Goal: Task Accomplishment & Management: Manage account settings

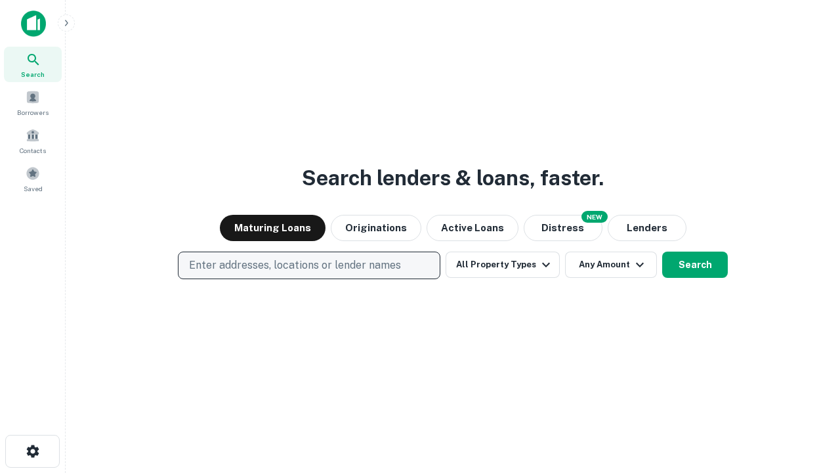
click at [308, 265] on p "Enter addresses, locations or lender names" at bounding box center [295, 265] width 212 height 16
type input "**********"
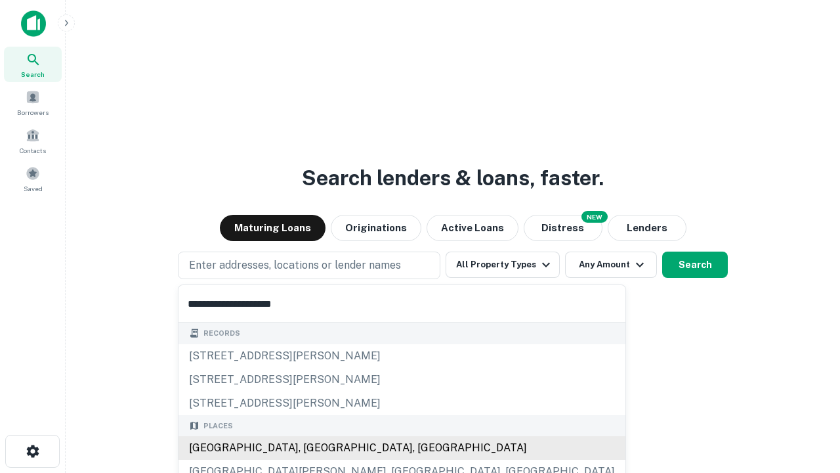
click at [314, 448] on div "[GEOGRAPHIC_DATA], [GEOGRAPHIC_DATA], [GEOGRAPHIC_DATA]" at bounding box center [402, 448] width 447 height 24
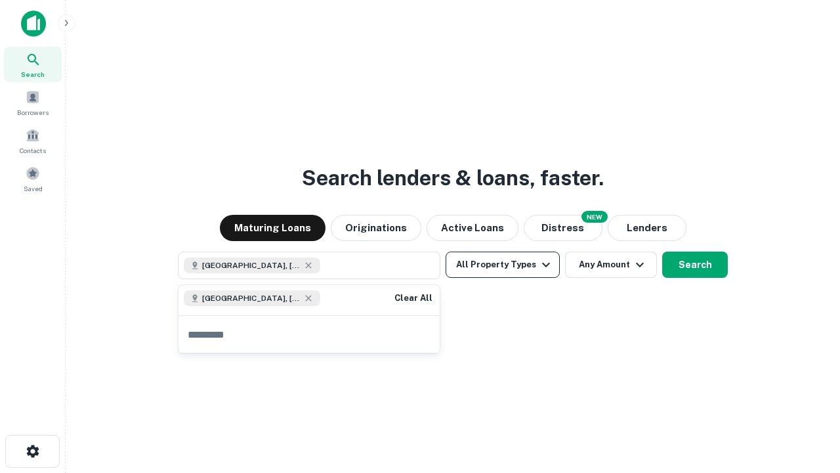
click at [503, 265] on button "All Property Types" at bounding box center [503, 264] width 114 height 26
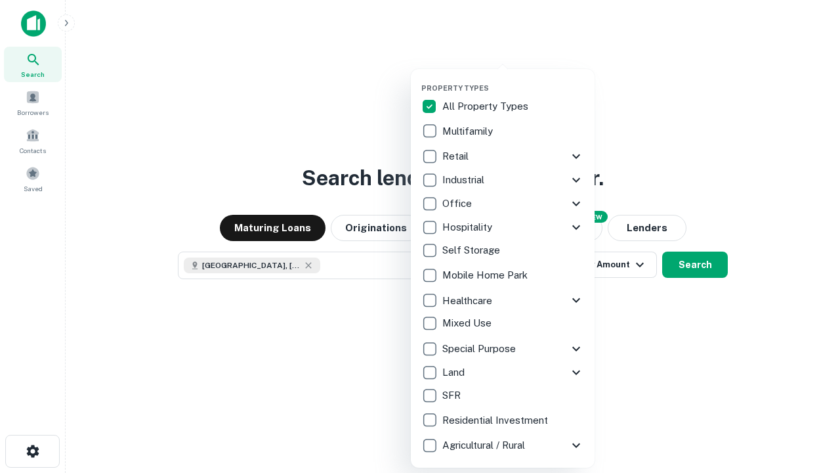
click at [513, 79] on button "button" at bounding box center [513, 79] width 184 height 1
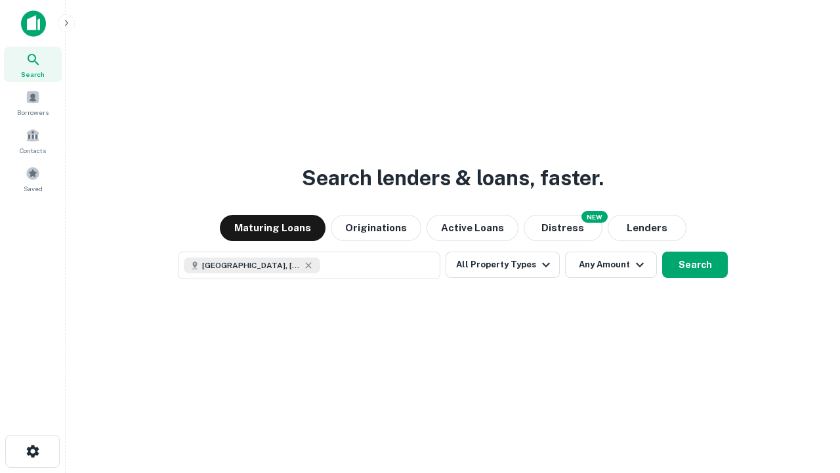
scroll to position [21, 0]
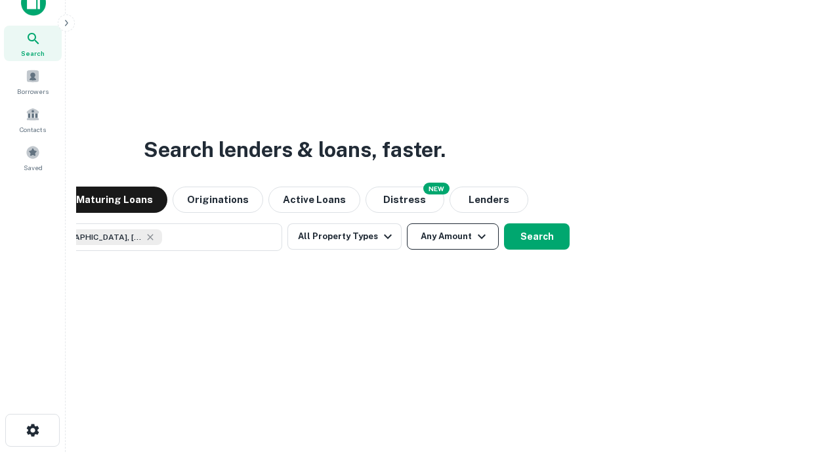
click at [407, 223] on button "Any Amount" at bounding box center [453, 236] width 92 height 26
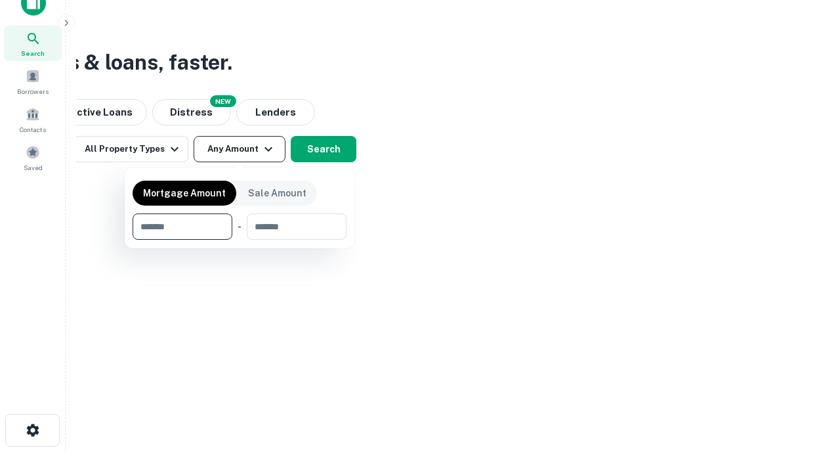
type input "*******"
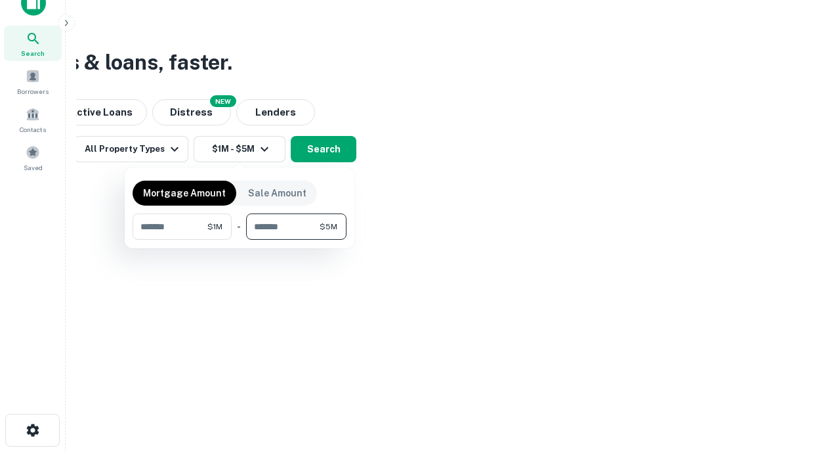
type input "*******"
click at [240, 240] on button "button" at bounding box center [240, 240] width 214 height 1
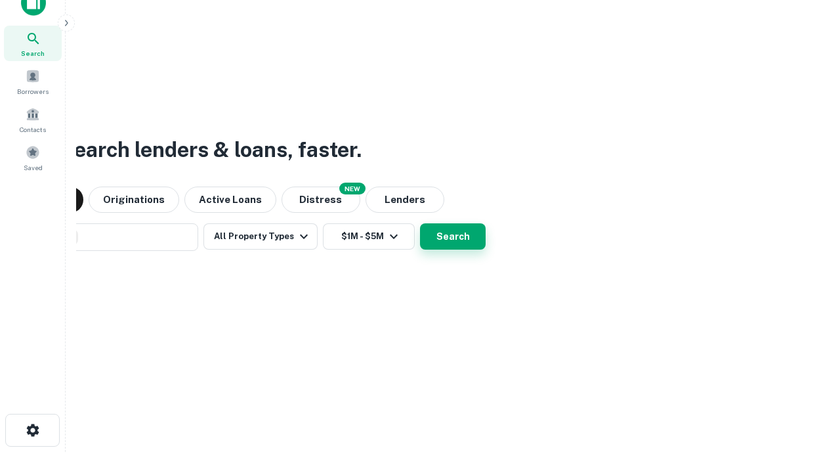
click at [420, 223] on button "Search" at bounding box center [453, 236] width 66 height 26
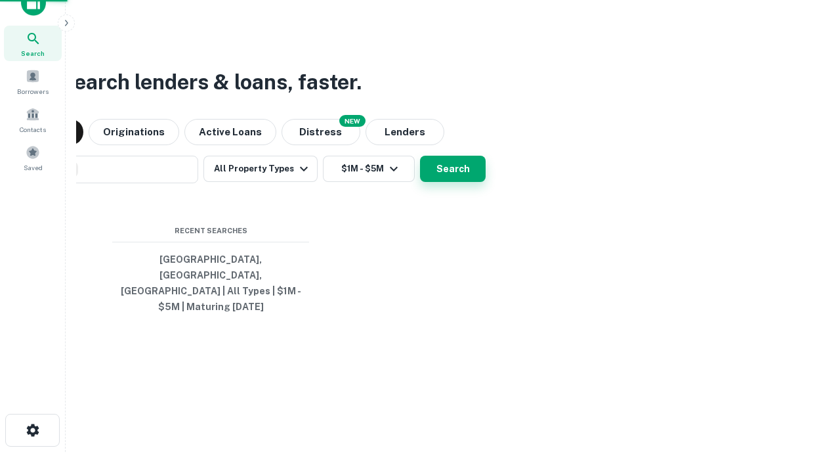
scroll to position [43, 371]
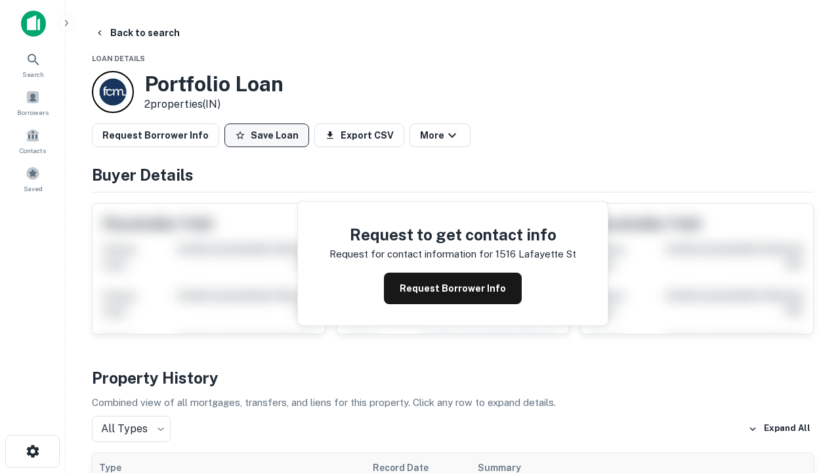
click at [266, 135] on button "Save Loan" at bounding box center [266, 135] width 85 height 24
click at [270, 135] on button "Loan Saved" at bounding box center [269, 135] width 91 height 24
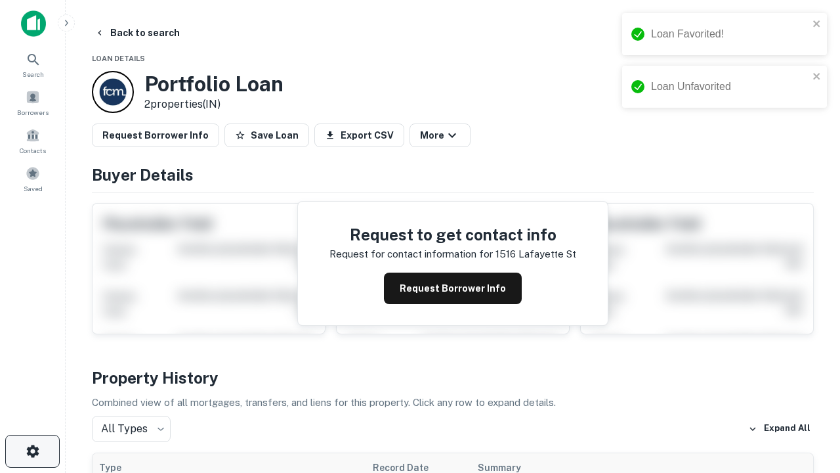
click at [32, 451] on icon "button" at bounding box center [33, 451] width 16 height 16
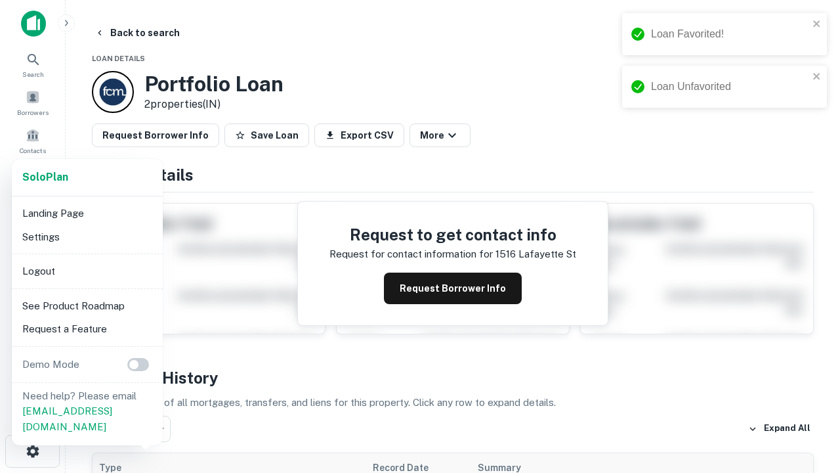
click at [87, 270] on li "Logout" at bounding box center [87, 271] width 140 height 24
